Goal: Transaction & Acquisition: Purchase product/service

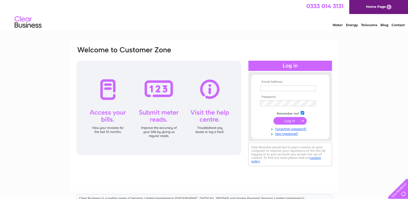
type input "[EMAIL_ADDRESS][DOMAIN_NAME]"
click at [292, 120] on input "submit" at bounding box center [289, 121] width 33 height 8
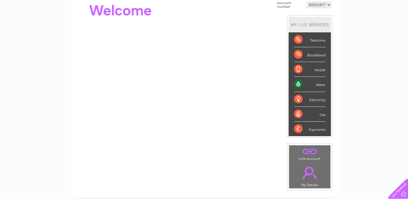
scroll to position [57, 0]
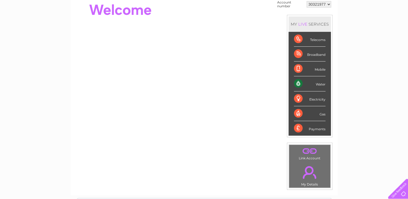
click at [314, 84] on div "Water" at bounding box center [310, 83] width 32 height 15
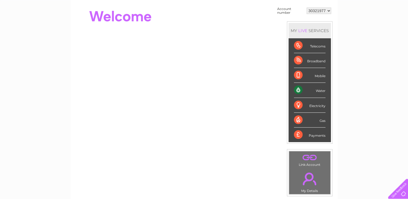
scroll to position [0, 0]
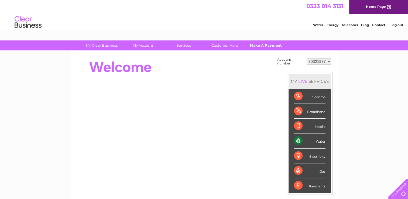
click at [270, 47] on link "Make A Payment" at bounding box center [265, 45] width 44 height 10
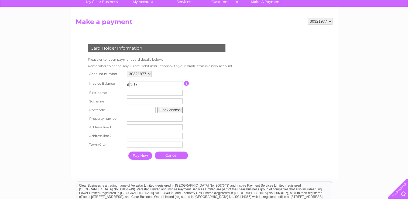
scroll to position [46, 0]
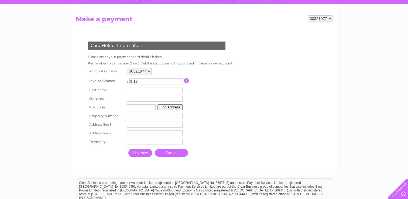
click at [141, 153] on input "Pay Now" at bounding box center [140, 153] width 24 height 8
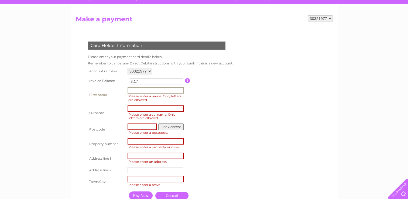
click at [154, 91] on input "text" at bounding box center [155, 90] width 56 height 6
type input "Clare"
type input "Fox"
type input "KY14 7QJ"
type input "Broomfield Cottage, Back Dykes, Strathmiglo, Fife"
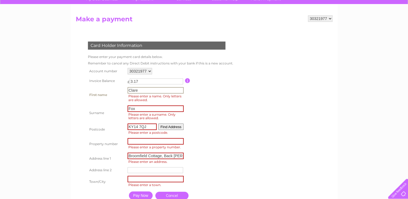
type input "Strathmiglo, Fife"
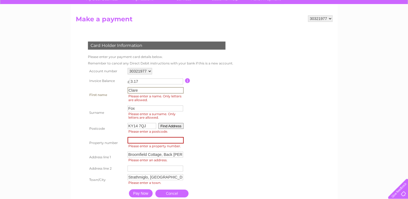
click at [136, 108] on input "Fox" at bounding box center [155, 108] width 56 height 6
click at [142, 195] on input "Pay Now" at bounding box center [141, 193] width 24 height 8
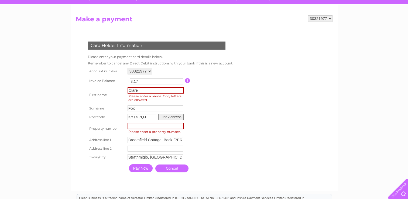
click at [147, 88] on input "Clare" at bounding box center [155, 90] width 56 height 6
type input "C"
type input "Clare"
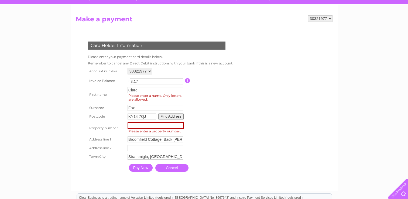
click at [138, 112] on td "KY14 7QJ Find Address" at bounding box center [155, 116] width 59 height 9
click at [148, 127] on input "number" at bounding box center [155, 125] width 56 height 6
type input "-1"
click at [180, 127] on input "-1" at bounding box center [155, 125] width 56 height 6
type input "0"
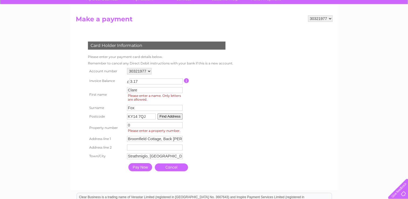
click at [140, 170] on input "Pay Now" at bounding box center [140, 167] width 24 height 8
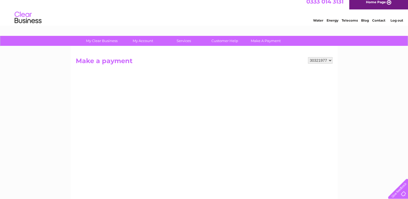
scroll to position [4, 0]
click at [264, 44] on link "Make A Payment" at bounding box center [265, 41] width 44 height 10
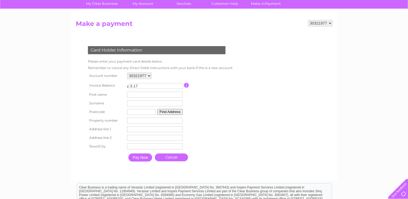
scroll to position [45, 0]
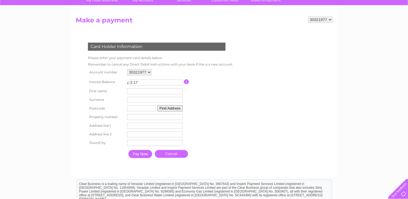
click at [143, 155] on input "Pay Now" at bounding box center [140, 154] width 24 height 8
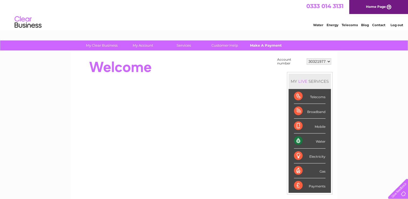
click at [263, 43] on link "Make A Payment" at bounding box center [265, 45] width 44 height 10
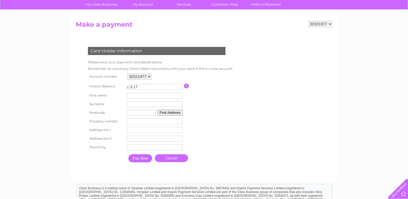
scroll to position [42, 0]
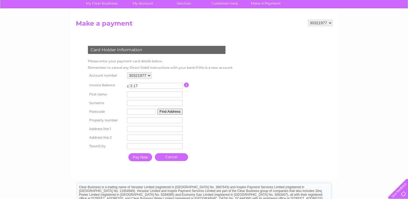
click at [157, 94] on input "text" at bounding box center [155, 94] width 56 height 6
type input "[PERSON_NAME]"
click at [148, 105] on input "text" at bounding box center [155, 103] width 56 height 6
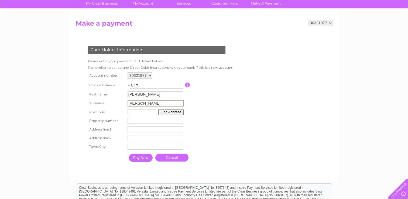
type input "Kennedy"
click at [132, 112] on input "text" at bounding box center [141, 112] width 29 height 6
type input "KY147QJ"
click at [118, 129] on th "Address line 1" at bounding box center [106, 128] width 39 height 9
click at [133, 130] on input "text" at bounding box center [155, 129] width 56 height 6
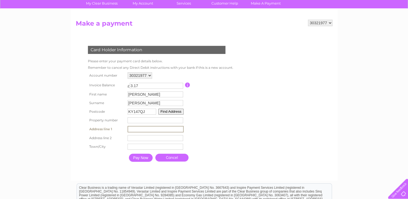
type input "Broomfield Cottage, Back Dykes, Strathmiglo, Fife"
type input "Strathmiglo, Fife"
click at [151, 123] on input "number" at bounding box center [155, 120] width 56 height 6
type input "0"
click at [142, 136] on input "text" at bounding box center [155, 137] width 56 height 6
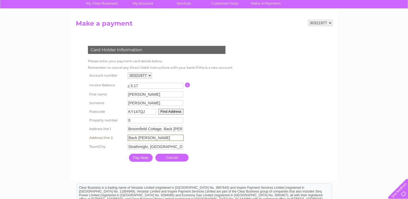
type input "Back Dykes"
click at [164, 130] on input "Broomfield Cottage, Back Dykes, Strathmiglo, Fife" at bounding box center [155, 129] width 56 height 6
type input "Broomfield Cottage,"
click at [232, 121] on div "Card Holder Information Please enter your payment card details below. Remember …" at bounding box center [158, 102] width 164 height 124
click at [142, 158] on input "Pay Now" at bounding box center [140, 157] width 24 height 8
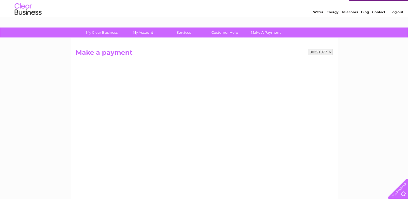
scroll to position [0, 0]
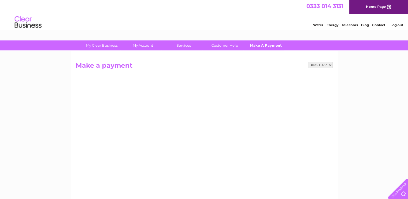
click at [261, 46] on link "Make A Payment" at bounding box center [265, 45] width 44 height 10
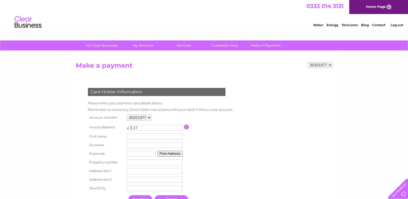
click at [148, 136] on input "text" at bounding box center [155, 136] width 56 height 6
type input "[PERSON_NAME]"
click at [139, 147] on input "text" at bounding box center [155, 146] width 56 height 6
type input "[PERSON_NAME]"
click at [181, 165] on td "Property Number" at bounding box center [155, 162] width 58 height 9
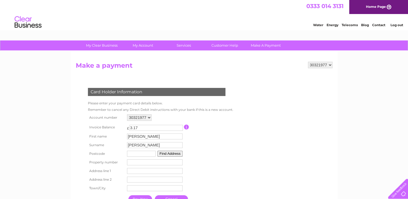
click at [139, 155] on input "text" at bounding box center [141, 154] width 29 height 6
type input "KY147QJ"
type input "Broomfield Cottage, Back Dykes,"
type input "Strathmiglo, Fife"
type input "KY147QJ"
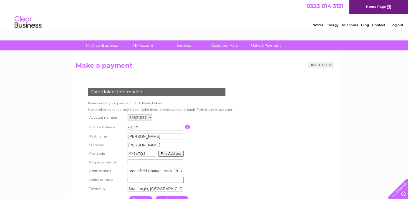
click at [154, 178] on input "text" at bounding box center [155, 180] width 56 height 6
click at [157, 183] on td "Back Dy Address Line Two" at bounding box center [155, 179] width 59 height 9
click at [147, 178] on input "Back Dy" at bounding box center [155, 180] width 56 height 6
type input "Back Dykes"
click at [205, 184] on table "Account number 30321977 Invoice Balance £ 3.17 First name John Surname" at bounding box center [160, 159] width 146 height 93
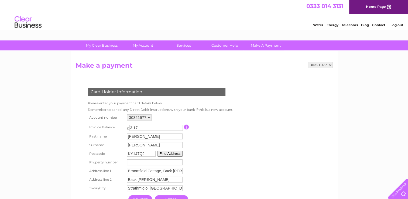
click at [164, 171] on input "Broomfield Cottage, Back Dykes," at bounding box center [155, 171] width 56 height 6
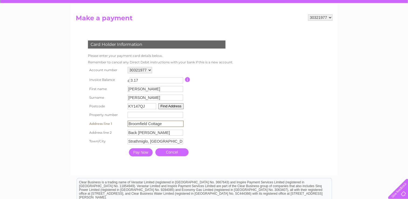
scroll to position [49, 0]
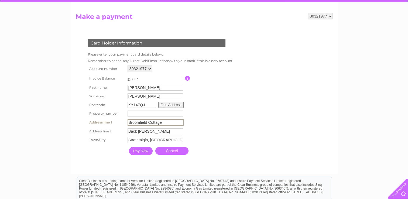
type input "Broomfield Cottage"
click at [147, 116] on input "number" at bounding box center [155, 113] width 56 height 6
type input "0"
click at [140, 153] on input "Pay Now" at bounding box center [140, 150] width 24 height 8
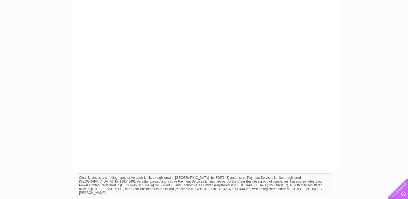
scroll to position [159, 0]
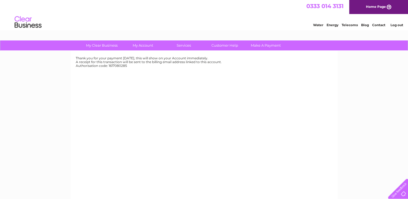
click at [265, 10] on div "0333 014 3131 Home Page" at bounding box center [204, 7] width 408 height 14
